Goal: Task Accomplishment & Management: Use online tool/utility

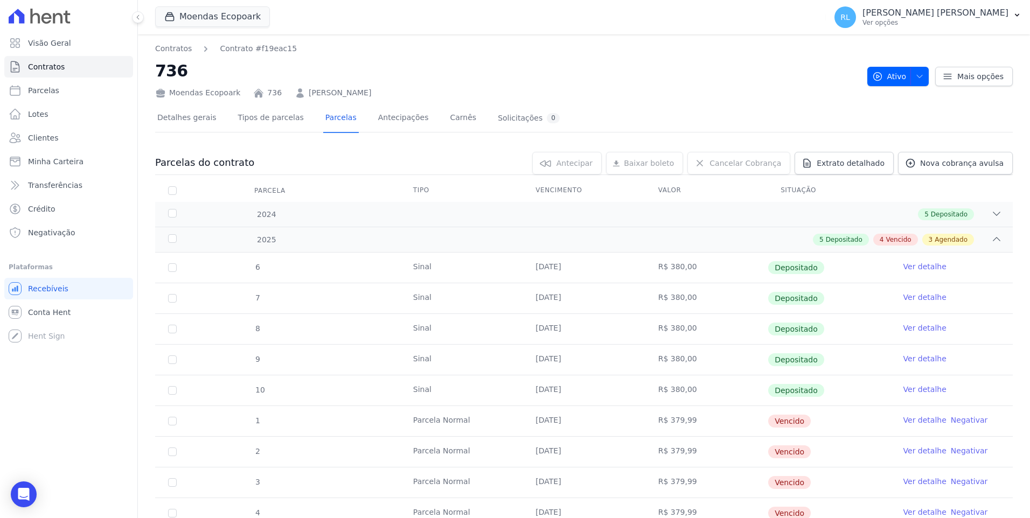
scroll to position [162, 0]
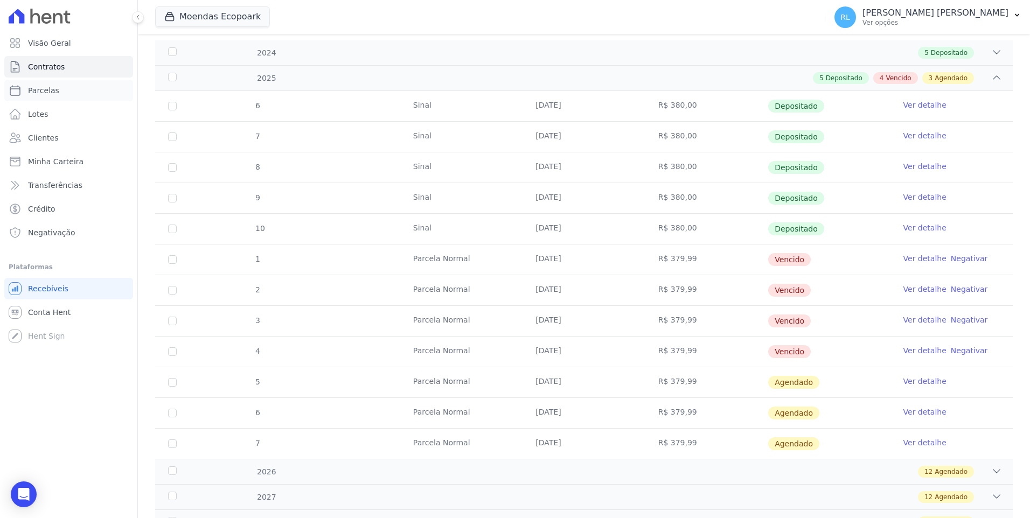
click at [65, 93] on link "Parcelas" at bounding box center [68, 91] width 129 height 22
select select
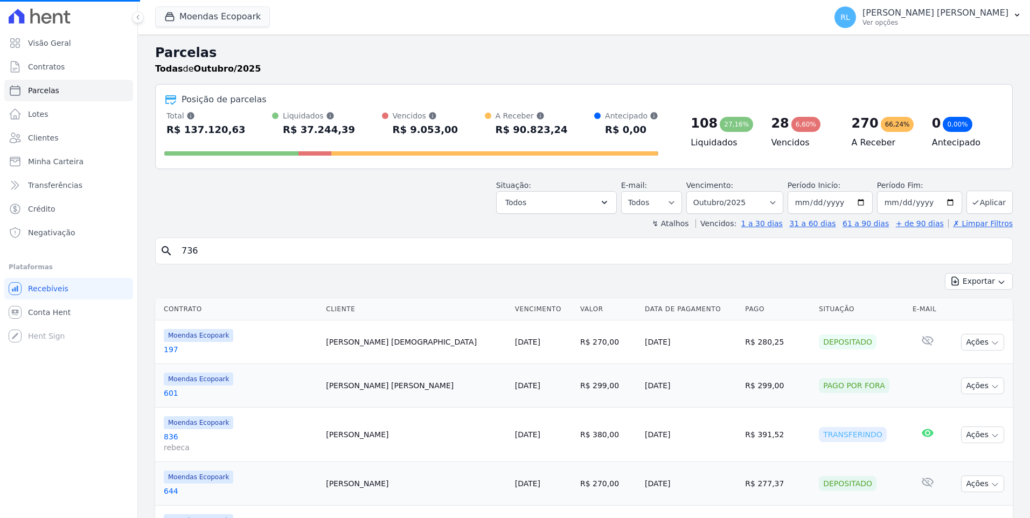
select select
click at [194, 251] on input "search" at bounding box center [591, 251] width 833 height 22
type input "736"
select select
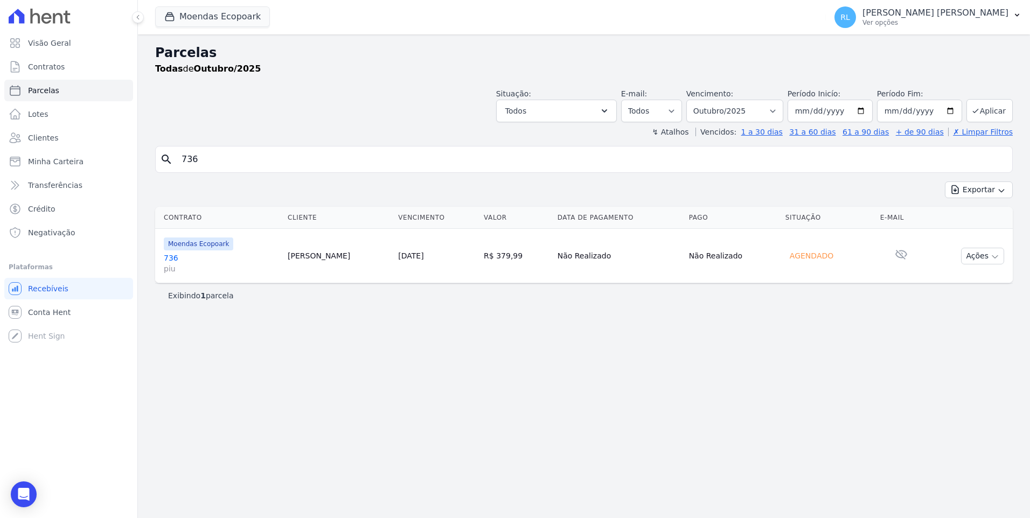
click at [173, 258] on link "736 piu" at bounding box center [221, 264] width 115 height 22
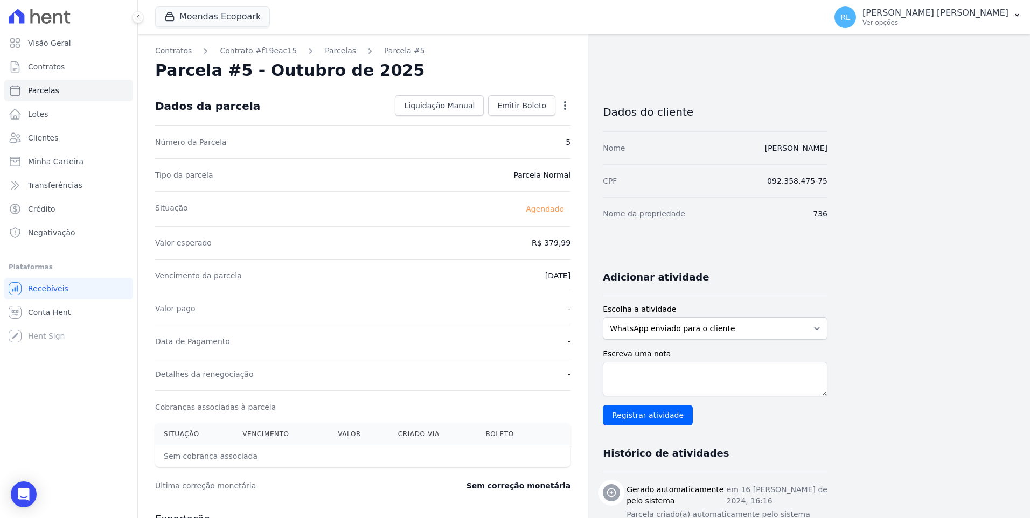
click at [325, 54] on link "Parcelas" at bounding box center [340, 50] width 31 height 11
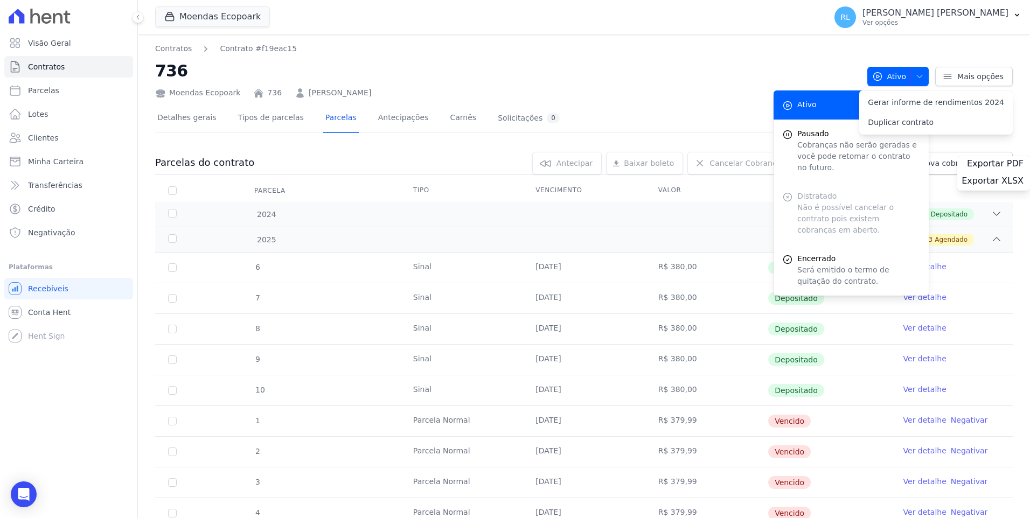
click at [915, 205] on div "Contratos Contrato #f19eac15 736 Moendas Ecopoark 736 [PERSON_NAME] Ativo Ativo…" at bounding box center [584, 432] width 892 height 796
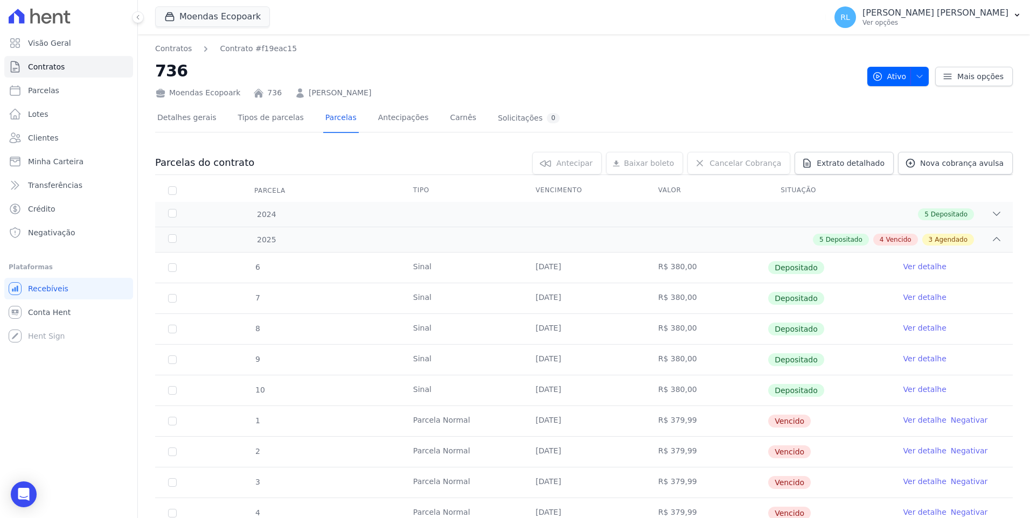
click at [917, 422] on link "Ver detalhe" at bounding box center [924, 420] width 43 height 11
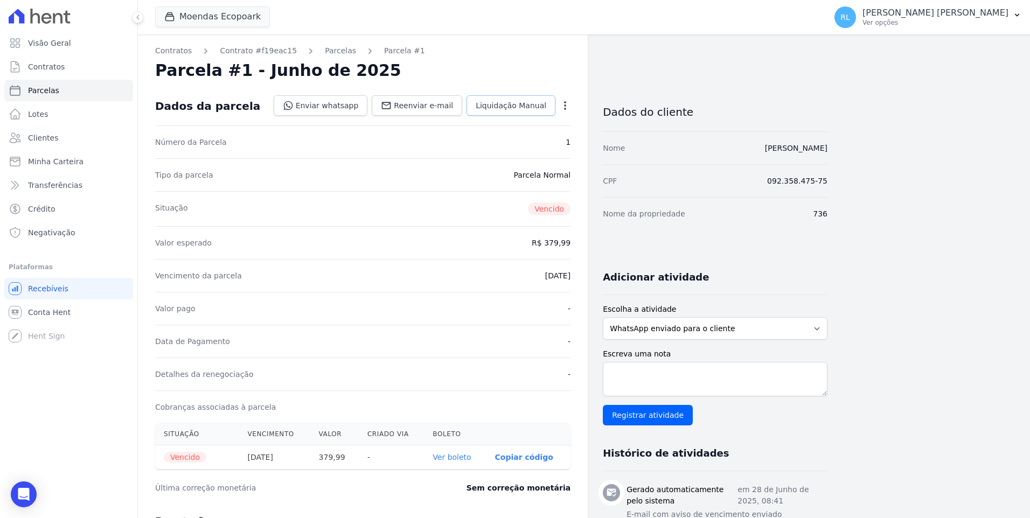
click at [536, 107] on span "Liquidação Manual" at bounding box center [511, 105] width 71 height 11
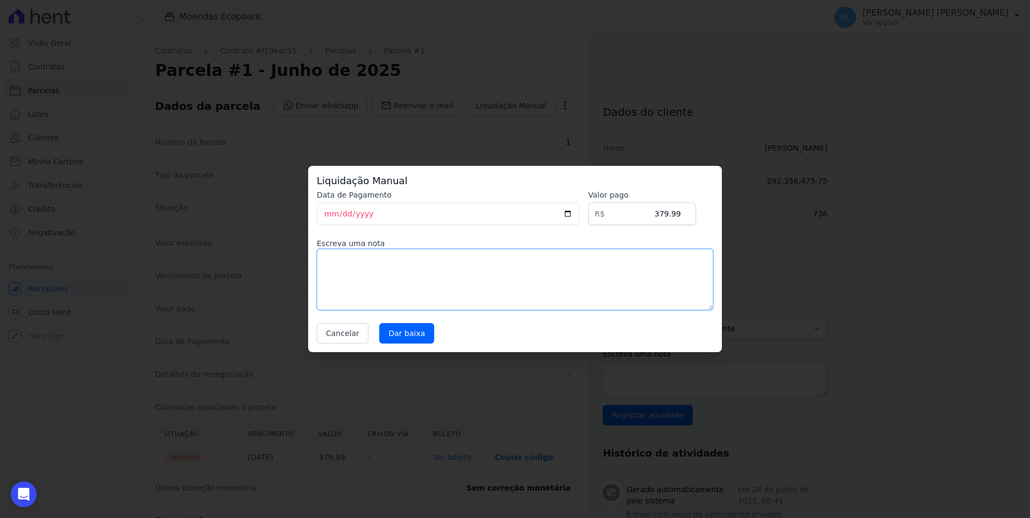
click at [390, 286] on textarea at bounding box center [515, 279] width 396 height 61
type textarea "pix"
click at [409, 328] on input "Dar baixa" at bounding box center [406, 333] width 55 height 20
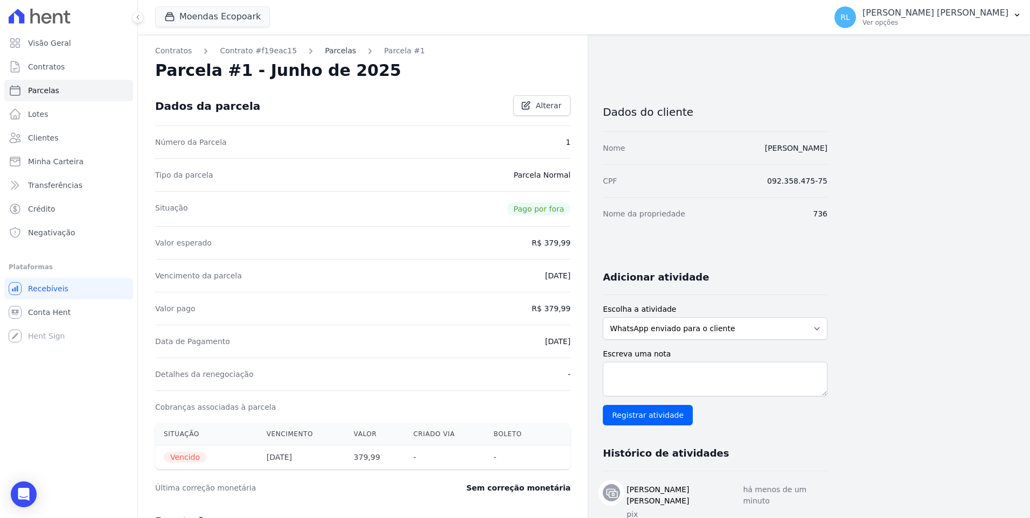
click at [329, 49] on link "Parcelas" at bounding box center [340, 50] width 31 height 11
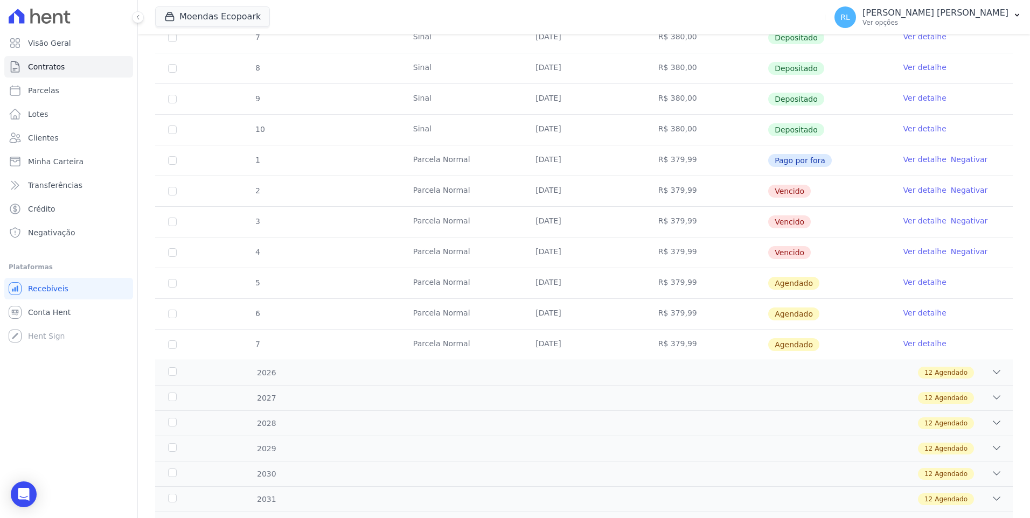
scroll to position [269, 0]
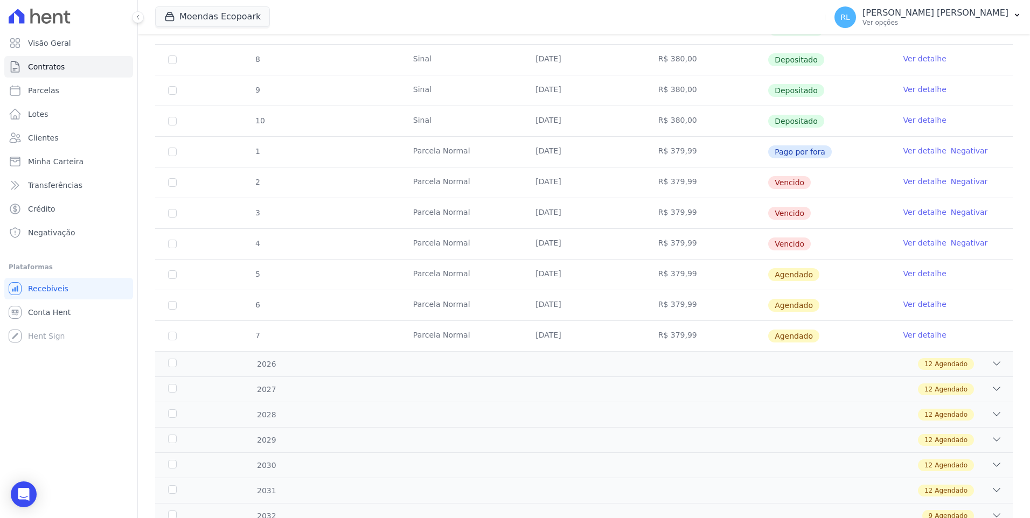
click at [915, 177] on link "Ver detalhe" at bounding box center [924, 181] width 43 height 11
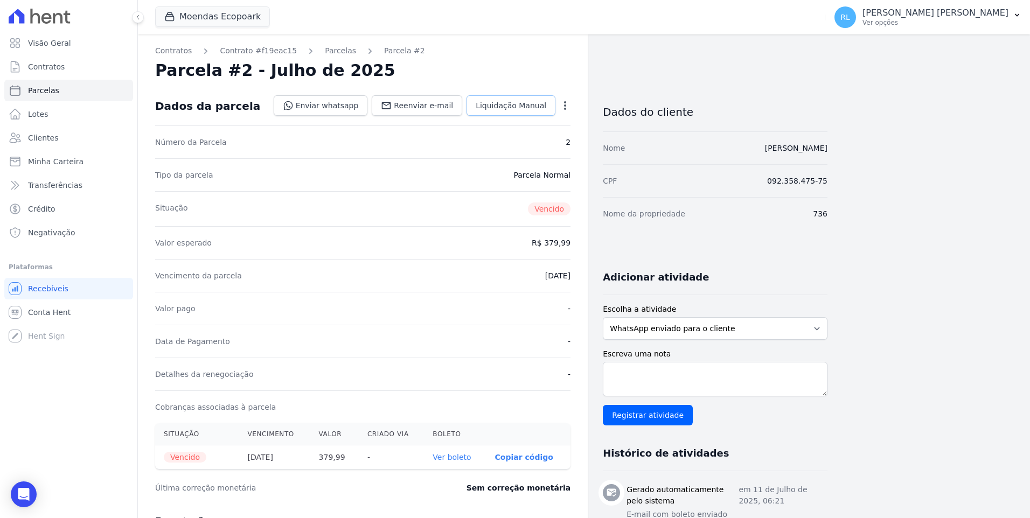
click at [521, 102] on span "Liquidação Manual" at bounding box center [511, 105] width 71 height 11
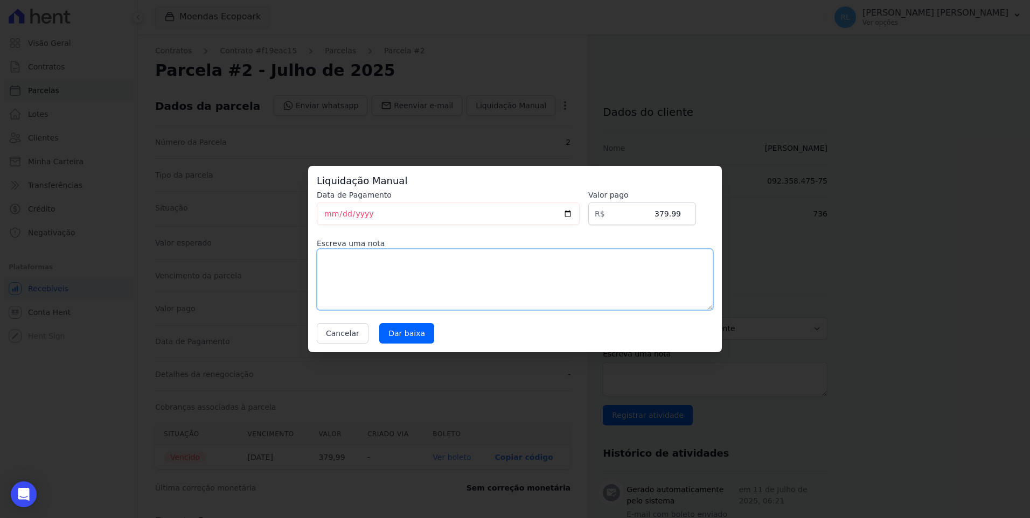
click at [388, 276] on textarea at bounding box center [515, 279] width 396 height 61
type textarea "pix"
click at [408, 330] on input "Dar baixa" at bounding box center [406, 333] width 55 height 20
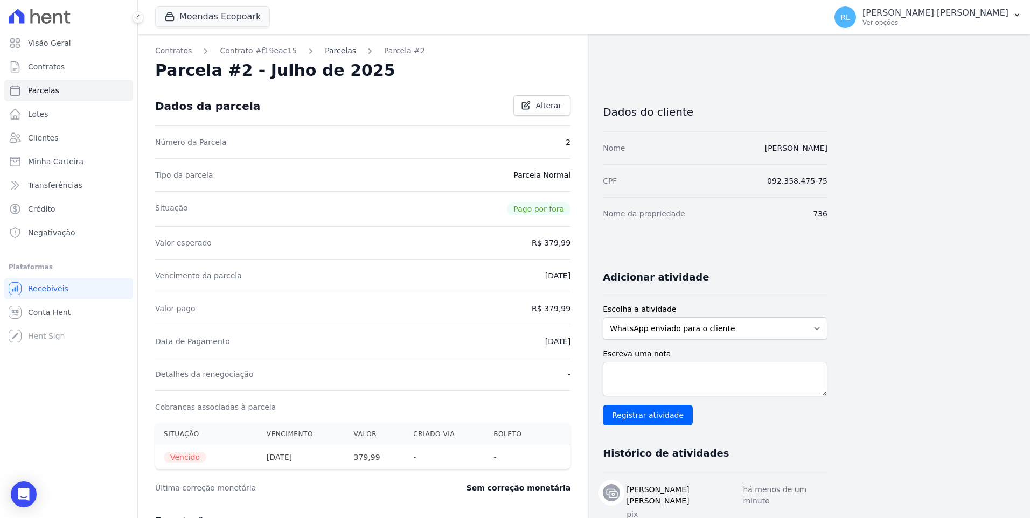
click at [327, 50] on link "Parcelas" at bounding box center [340, 50] width 31 height 11
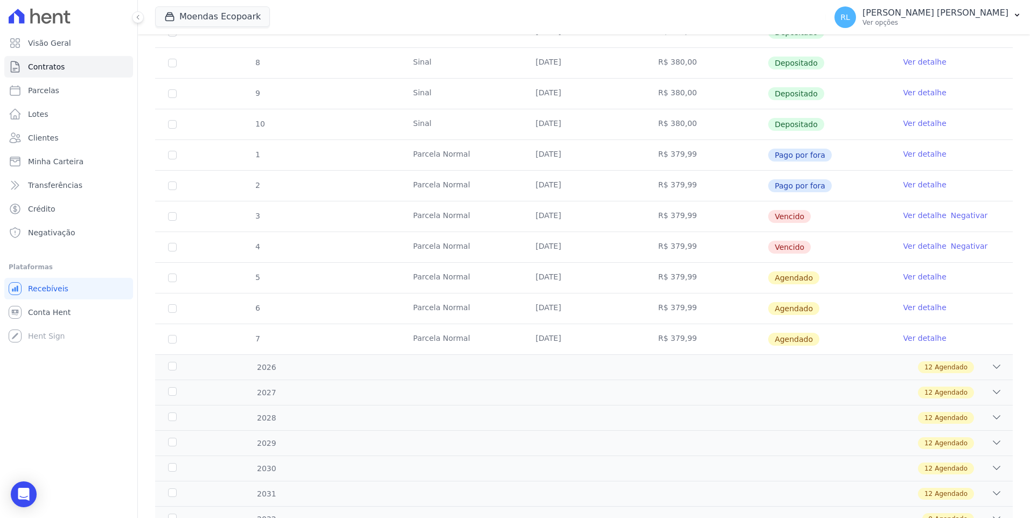
scroll to position [269, 0]
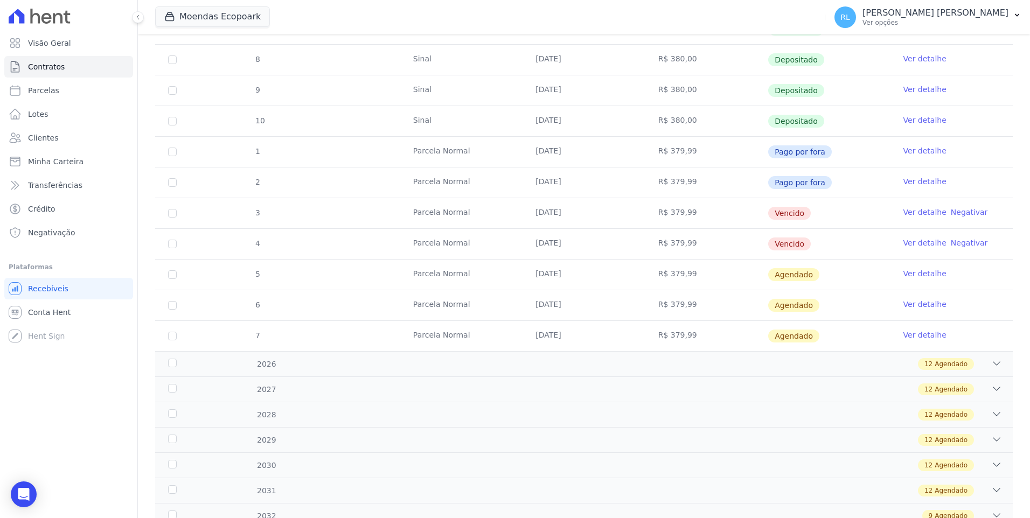
click at [917, 209] on link "Ver detalhe" at bounding box center [924, 212] width 43 height 11
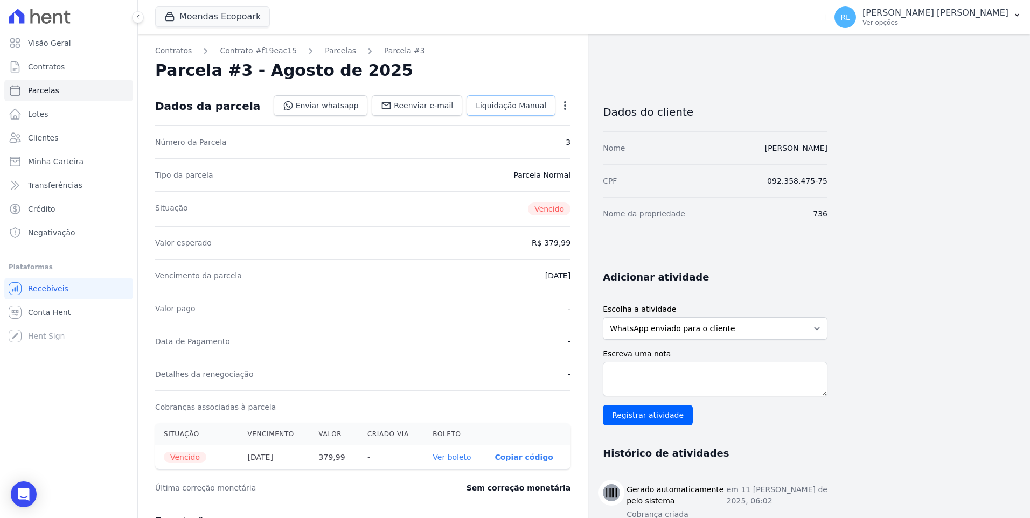
click at [541, 110] on span "Liquidação Manual" at bounding box center [511, 105] width 71 height 11
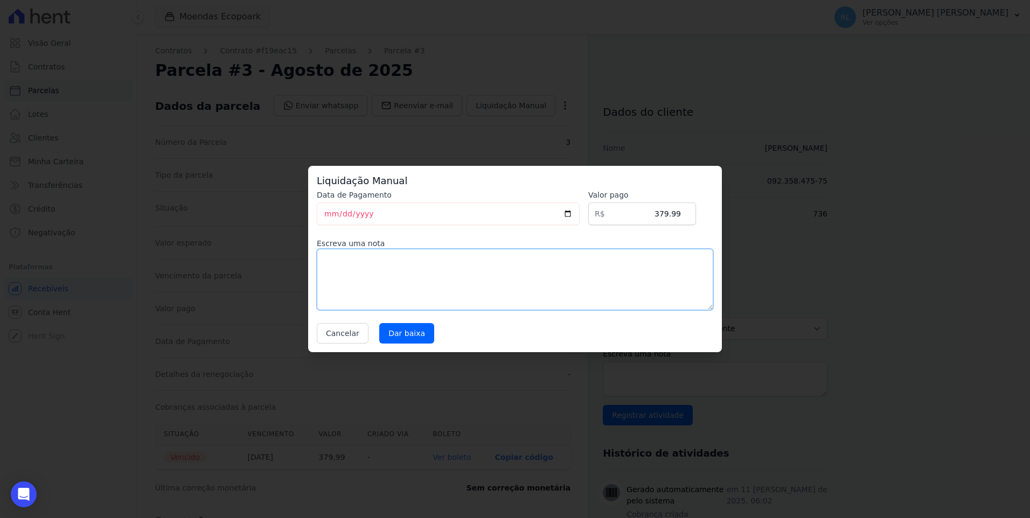
click at [403, 260] on textarea at bounding box center [515, 279] width 396 height 61
type textarea "pix"
click at [412, 338] on input "Dar baixa" at bounding box center [406, 333] width 55 height 20
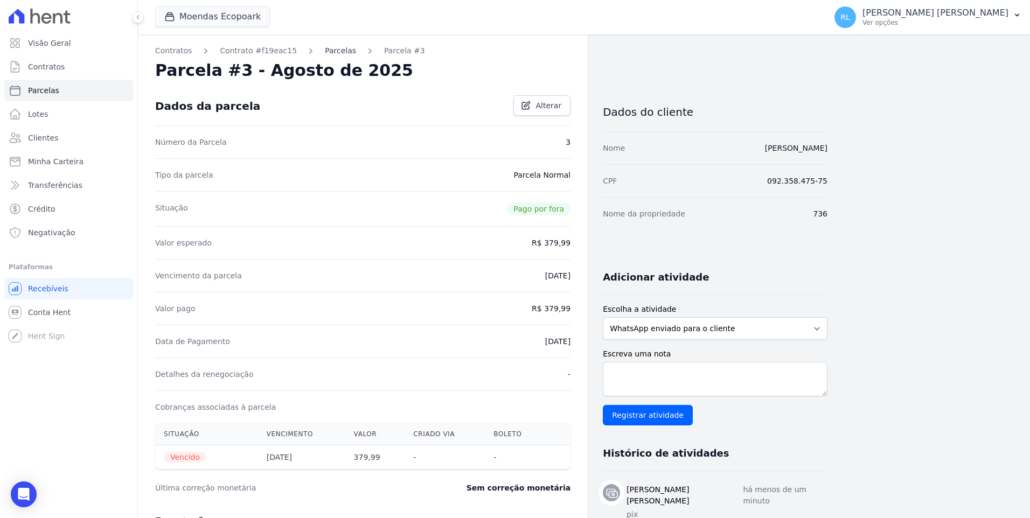
click at [329, 52] on link "Parcelas" at bounding box center [340, 50] width 31 height 11
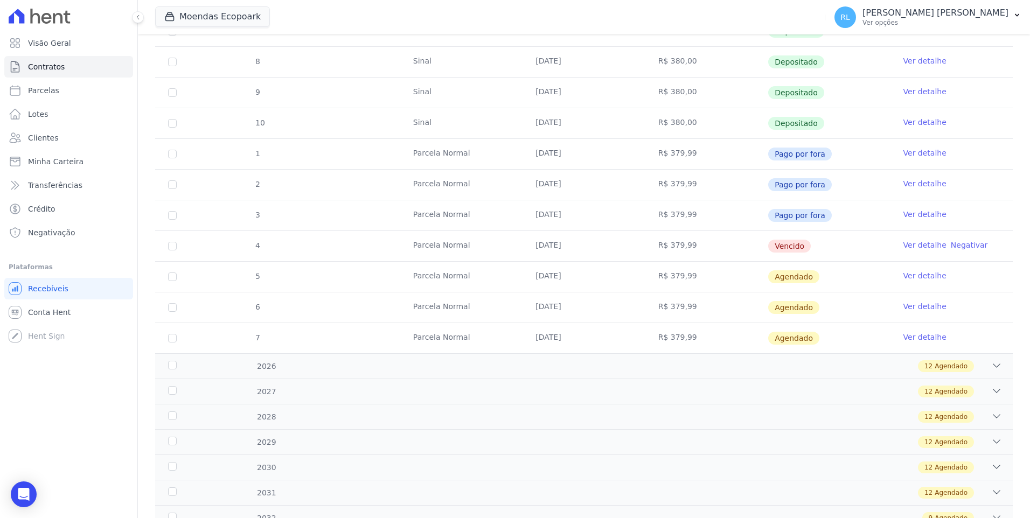
scroll to position [269, 0]
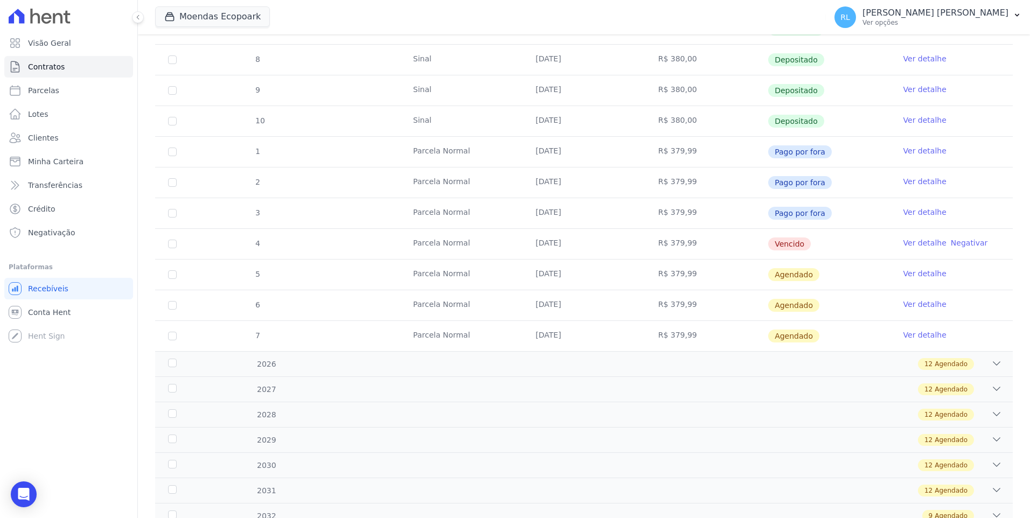
click at [906, 240] on link "Ver detalhe" at bounding box center [924, 243] width 43 height 11
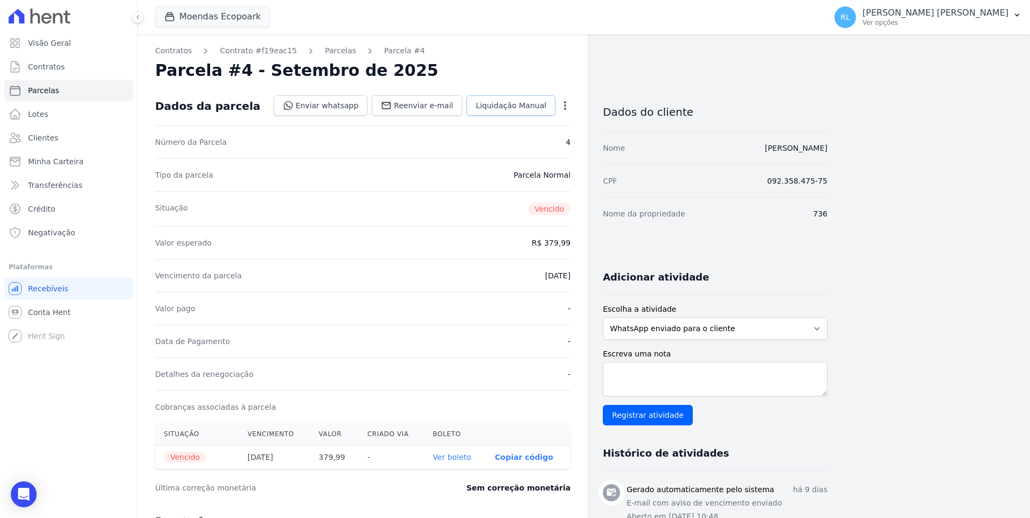
click at [532, 110] on span "Liquidação Manual" at bounding box center [511, 105] width 71 height 11
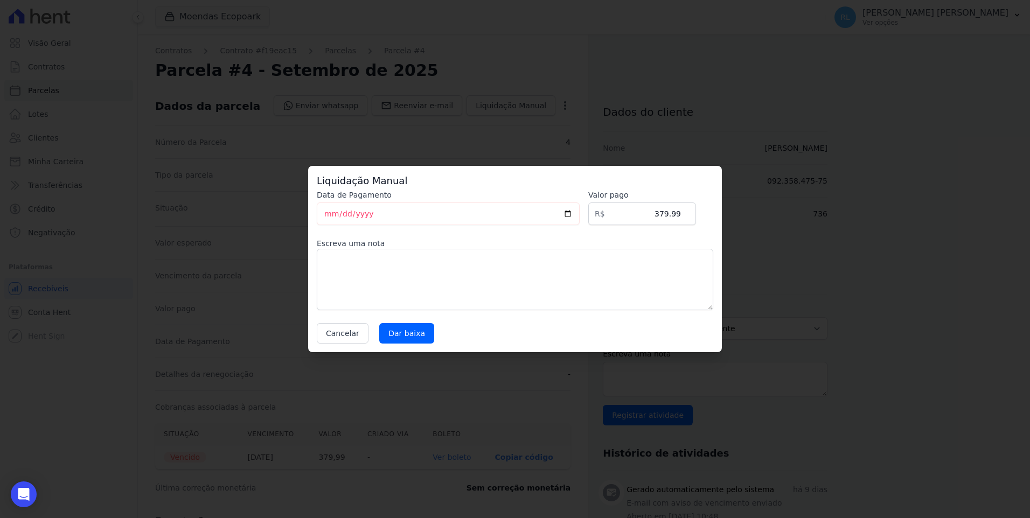
click at [371, 245] on label "Escreva uma nota" at bounding box center [515, 243] width 396 height 11
click at [372, 258] on textarea at bounding box center [515, 279] width 396 height 61
type textarea "pix"
click at [389, 329] on input "Dar baixa" at bounding box center [406, 333] width 55 height 20
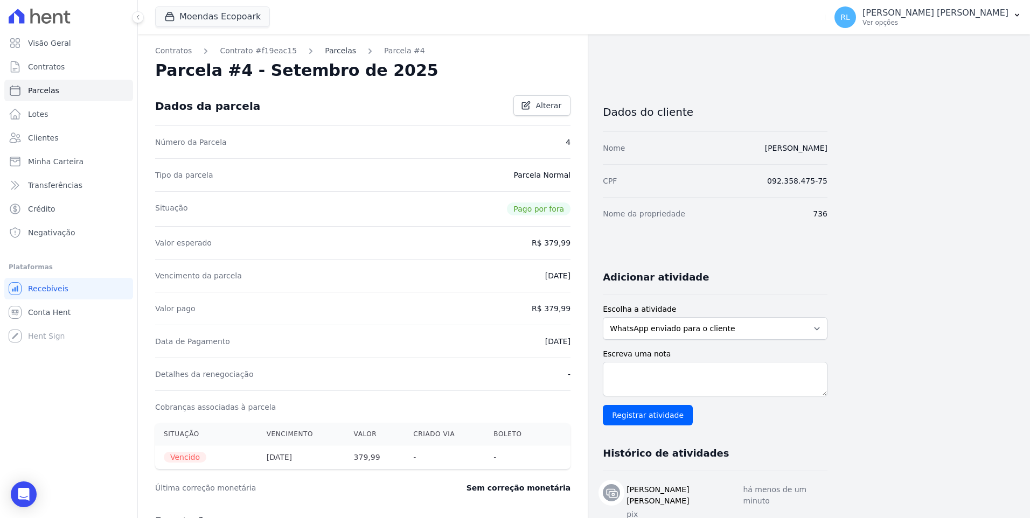
click at [329, 50] on link "Parcelas" at bounding box center [340, 50] width 31 height 11
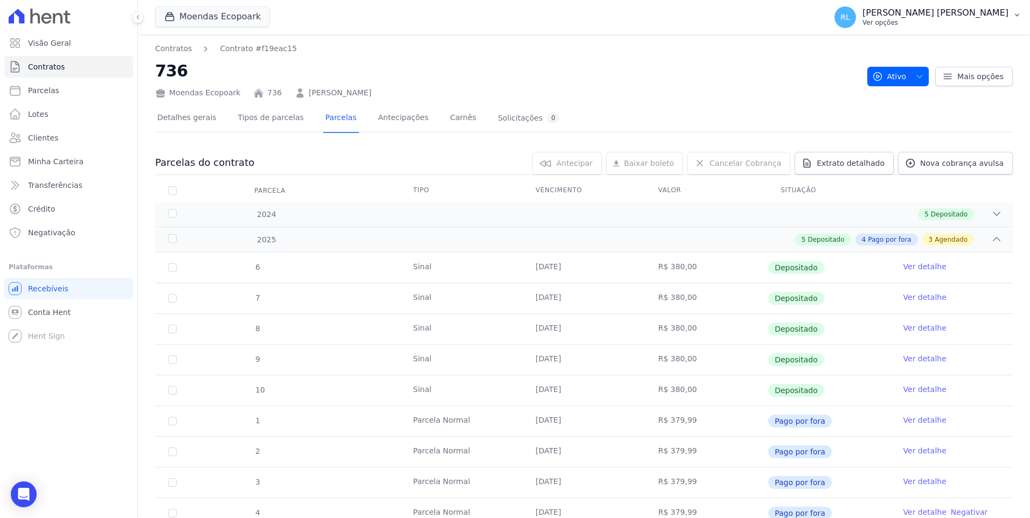
click at [1013, 17] on icon "button" at bounding box center [1017, 15] width 9 height 9
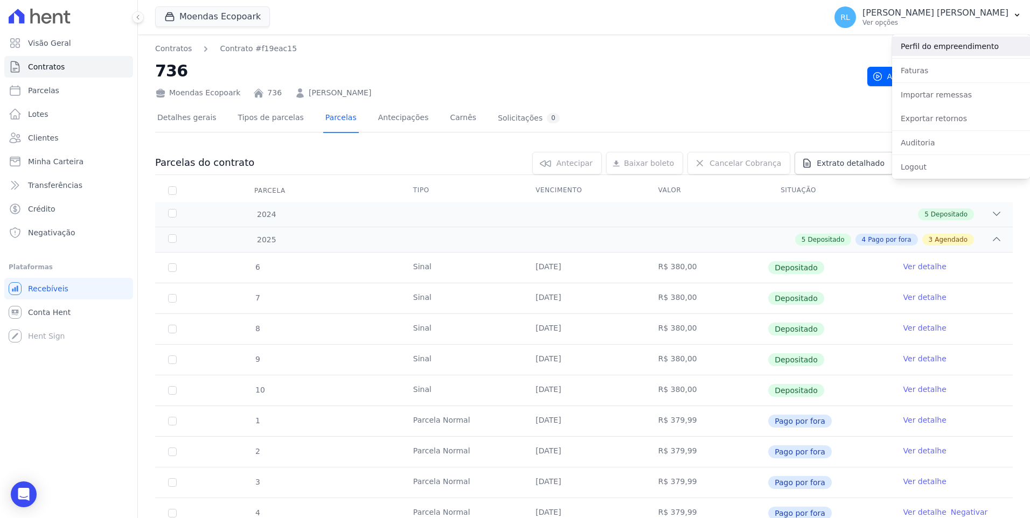
click at [935, 42] on link "Perfil do empreendimento" at bounding box center [961, 46] width 138 height 19
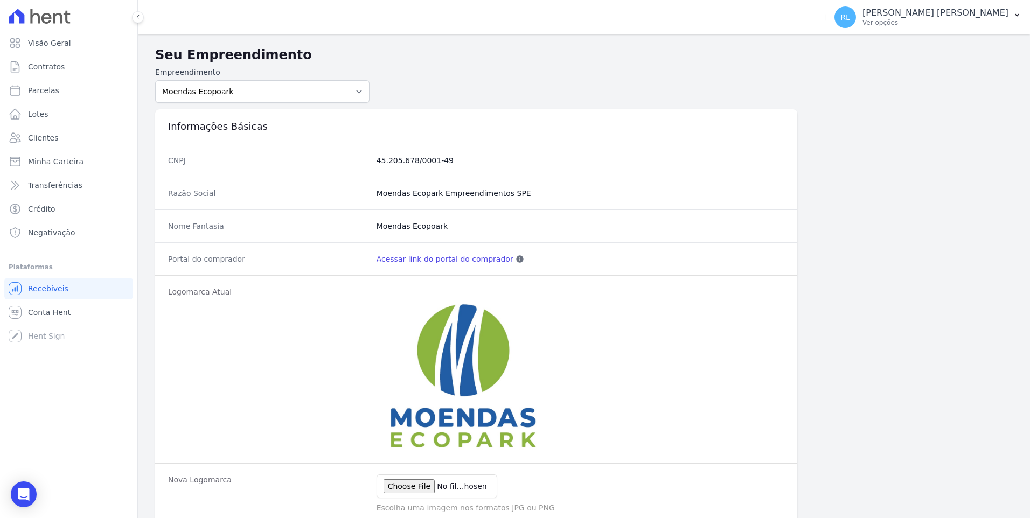
click at [464, 261] on link "Acessar link do portal do comprador" at bounding box center [445, 259] width 137 height 11
click at [72, 87] on link "Parcelas" at bounding box center [68, 91] width 129 height 22
select select
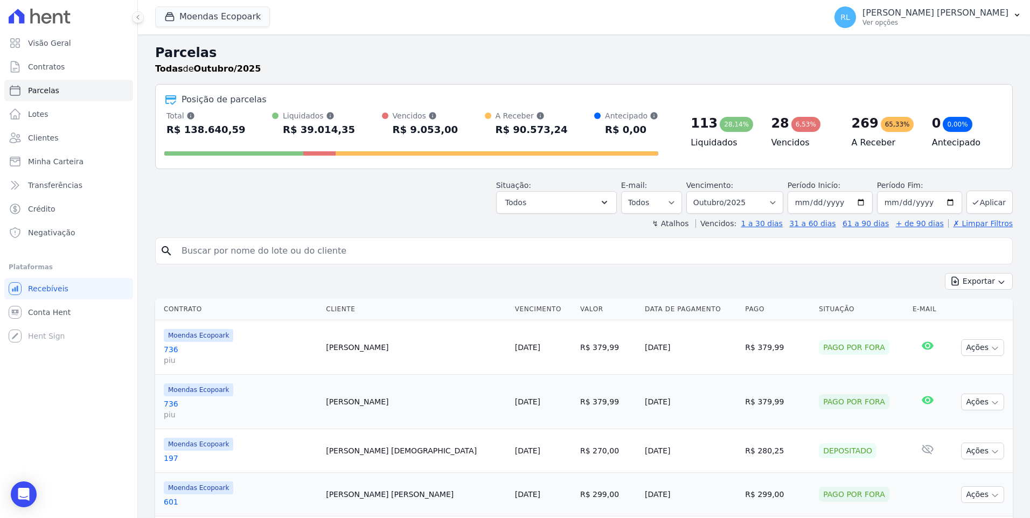
click at [213, 253] on input "search" at bounding box center [591, 251] width 833 height 22
type input "736"
select select
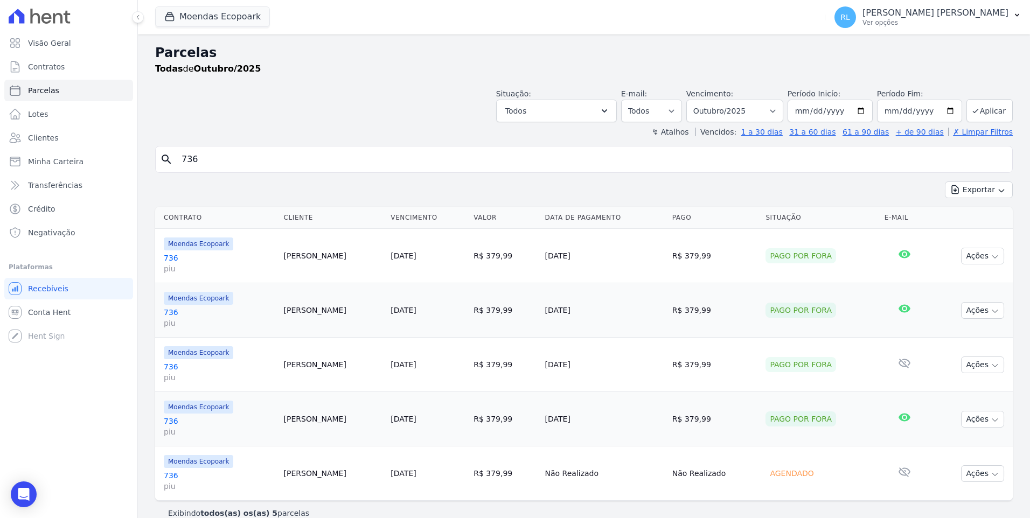
click at [168, 259] on link "736 piu" at bounding box center [220, 264] width 112 height 22
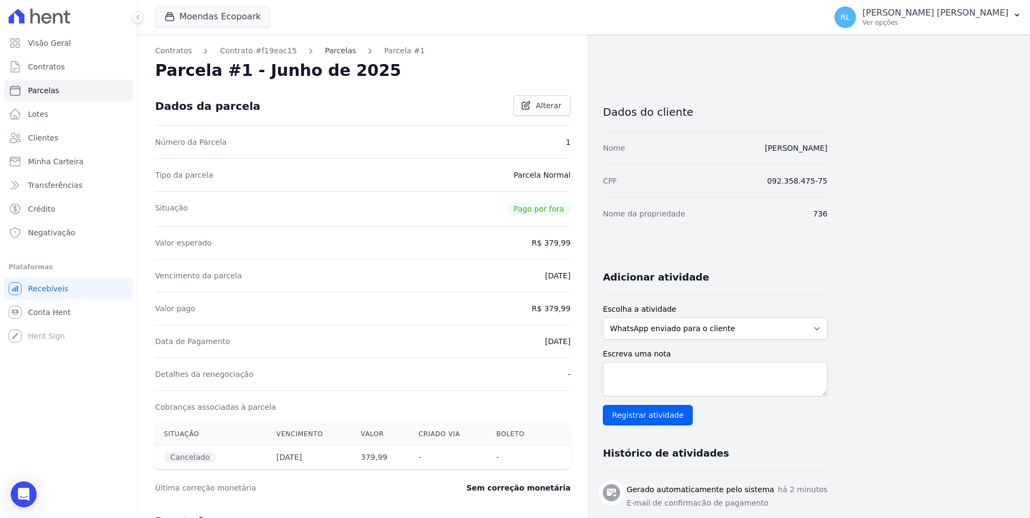
click at [325, 53] on link "Parcelas" at bounding box center [340, 50] width 31 height 11
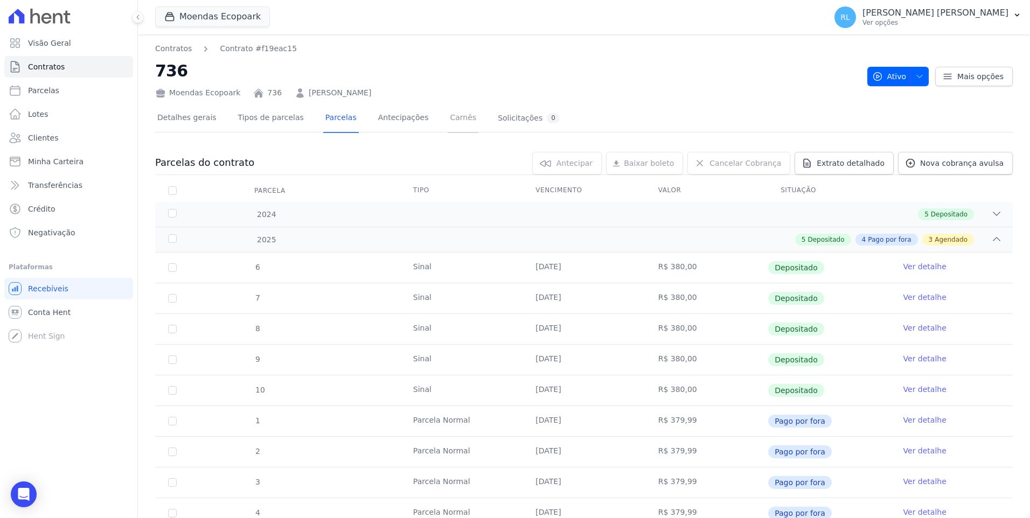
click at [448, 121] on link "Carnês" at bounding box center [463, 119] width 31 height 29
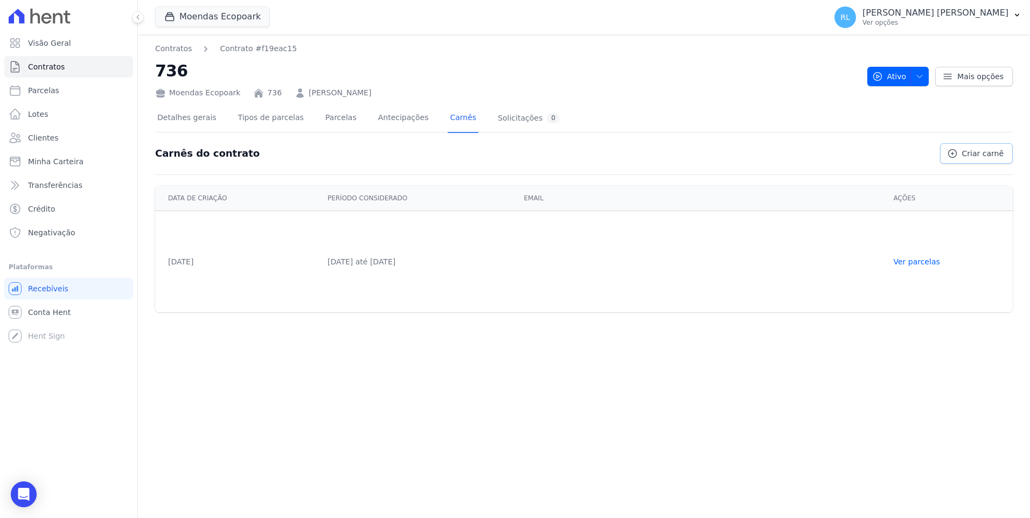
click at [971, 153] on span "Criar carnê" at bounding box center [982, 153] width 41 height 11
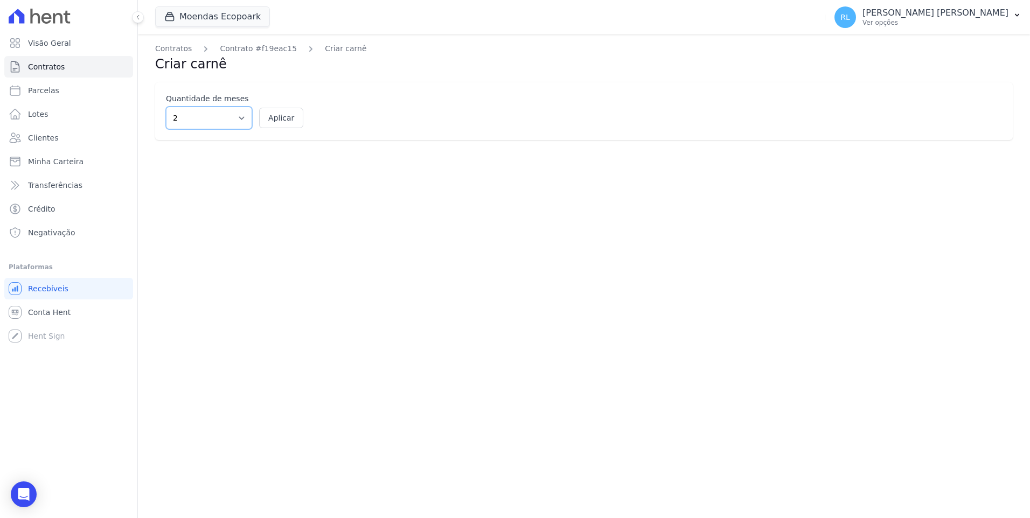
click at [242, 121] on select "2 3 4 5 6 7 8 9 10 11 12" at bounding box center [209, 118] width 86 height 23
select select "5"
click at [166, 107] on select "2 3 4 5 6 7 8 9 10 11 12" at bounding box center [209, 118] width 86 height 23
click at [274, 112] on button "Aplicar" at bounding box center [281, 118] width 44 height 20
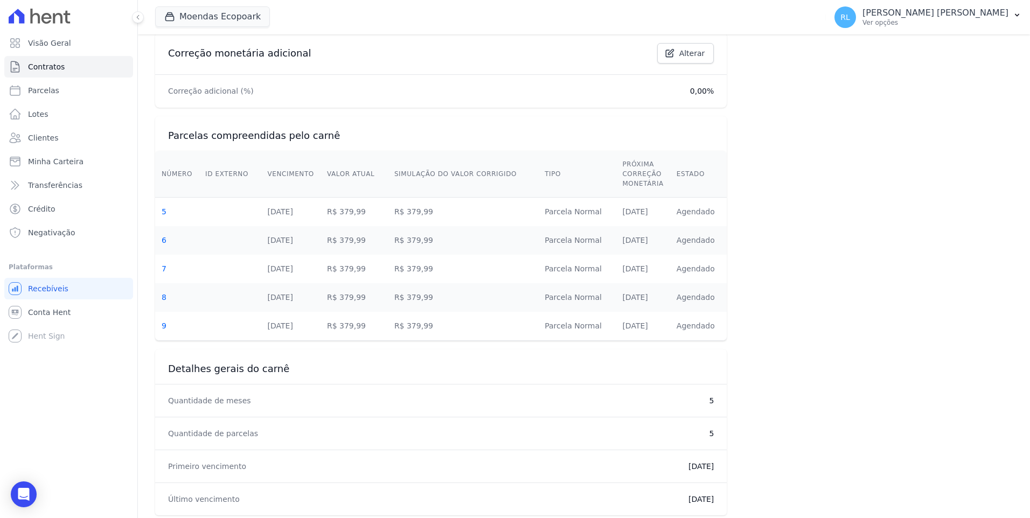
scroll to position [285, 0]
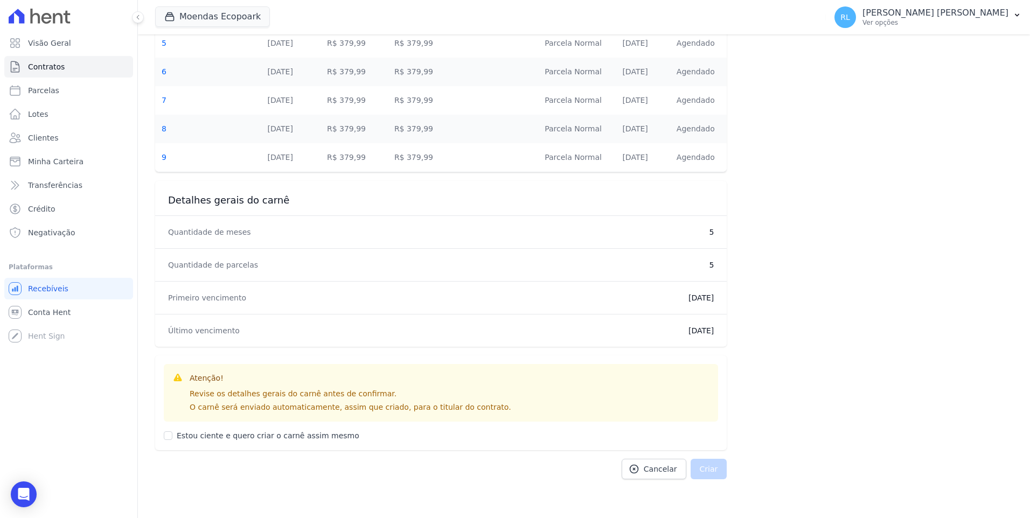
click at [169, 440] on div at bounding box center [168, 435] width 9 height 11
click at [167, 437] on input "Estou ciente e quero criar o carnê assim mesmo" at bounding box center [168, 436] width 9 height 9
checkbox input "true"
click at [705, 475] on button "Criar" at bounding box center [709, 469] width 37 height 20
